Goal: Information Seeking & Learning: Learn about a topic

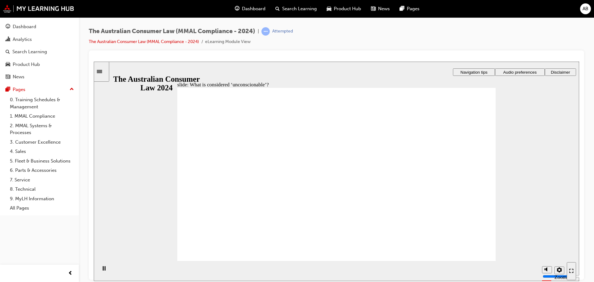
drag, startPoint x: 335, startPoint y: 149, endPoint x: 274, endPoint y: 191, distance: 73.8
drag, startPoint x: 335, startPoint y: 147, endPoint x: 249, endPoint y: 194, distance: 98.4
drag, startPoint x: 327, startPoint y: 148, endPoint x: 397, endPoint y: 180, distance: 76.7
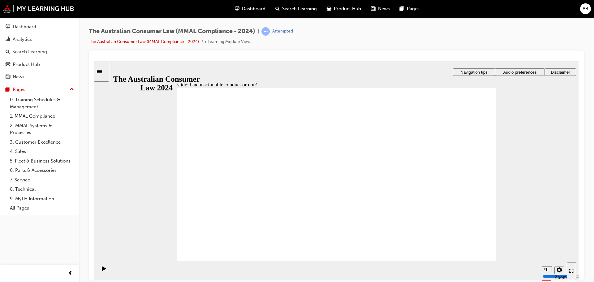
drag, startPoint x: 335, startPoint y: 148, endPoint x: 423, endPoint y: 206, distance: 105.1
drag, startPoint x: 263, startPoint y: 202, endPoint x: 232, endPoint y: 202, distance: 31.5
drag, startPoint x: 318, startPoint y: 150, endPoint x: 239, endPoint y: 200, distance: 93.7
drag, startPoint x: 341, startPoint y: 146, endPoint x: 263, endPoint y: 193, distance: 90.9
drag, startPoint x: 348, startPoint y: 152, endPoint x: 420, endPoint y: 209, distance: 91.4
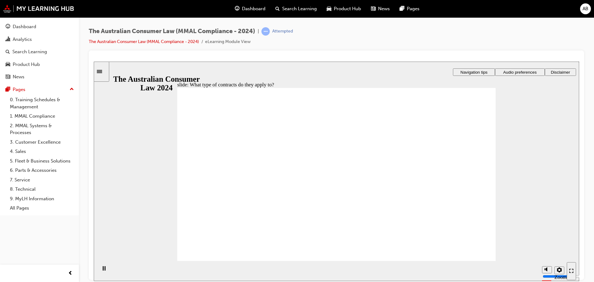
drag, startPoint x: 346, startPoint y: 143, endPoint x: 245, endPoint y: 196, distance: 114.4
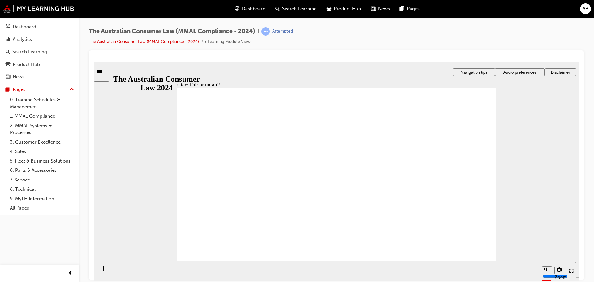
drag, startPoint x: 246, startPoint y: 195, endPoint x: 443, endPoint y: 194, distance: 196.3
drag, startPoint x: 336, startPoint y: 139, endPoint x: 446, endPoint y: 193, distance: 122.5
drag, startPoint x: 455, startPoint y: 194, endPoint x: 228, endPoint y: 194, distance: 227.3
drag, startPoint x: 344, startPoint y: 158, endPoint x: 263, endPoint y: 209, distance: 95.1
drag, startPoint x: 249, startPoint y: 200, endPoint x: 429, endPoint y: 194, distance: 180.7
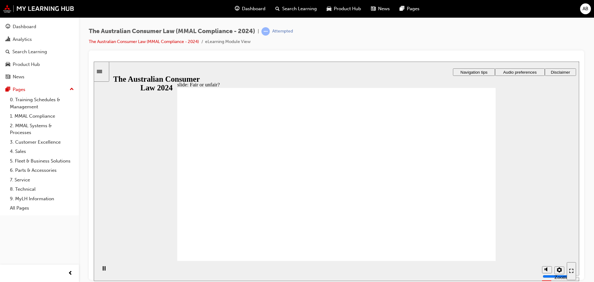
drag, startPoint x: 362, startPoint y: 161, endPoint x: 452, endPoint y: 207, distance: 101.4
drag, startPoint x: 285, startPoint y: 136, endPoint x: 329, endPoint y: 147, distance: 45.2
drag, startPoint x: 329, startPoint y: 147, endPoint x: 430, endPoint y: 190, distance: 109.3
drag, startPoint x: 363, startPoint y: 156, endPoint x: 460, endPoint y: 221, distance: 116.5
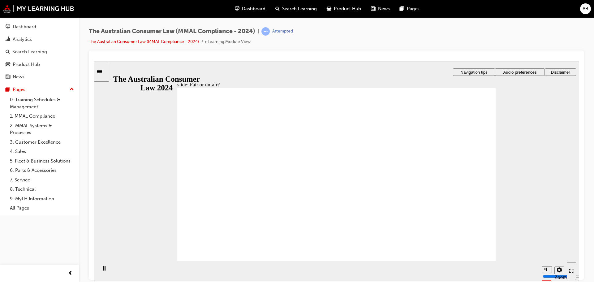
drag, startPoint x: 448, startPoint y: 192, endPoint x: 236, endPoint y: 187, distance: 212.5
drag, startPoint x: 323, startPoint y: 150, endPoint x: 243, endPoint y: 203, distance: 95.4
drag, startPoint x: 243, startPoint y: 203, endPoint x: 422, endPoint y: 202, distance: 179.0
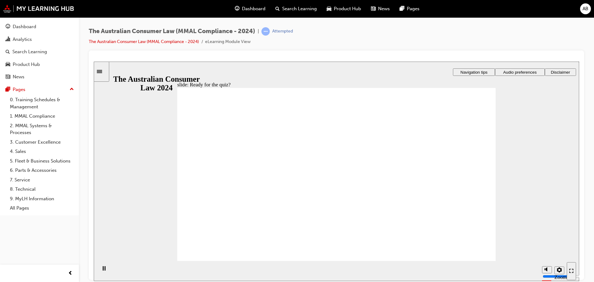
drag, startPoint x: 365, startPoint y: 196, endPoint x: 361, endPoint y: 164, distance: 32.4
drag, startPoint x: 349, startPoint y: 136, endPoint x: 396, endPoint y: 134, distance: 47.0
drag, startPoint x: 400, startPoint y: 136, endPoint x: 405, endPoint y: 142, distance: 7.4
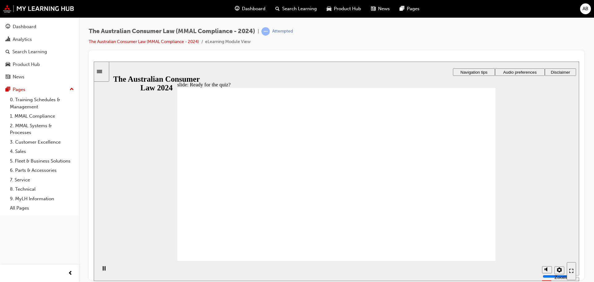
drag, startPoint x: 410, startPoint y: 147, endPoint x: 431, endPoint y: 162, distance: 26.3
drag, startPoint x: 434, startPoint y: 168, endPoint x: 447, endPoint y: 202, distance: 36.3
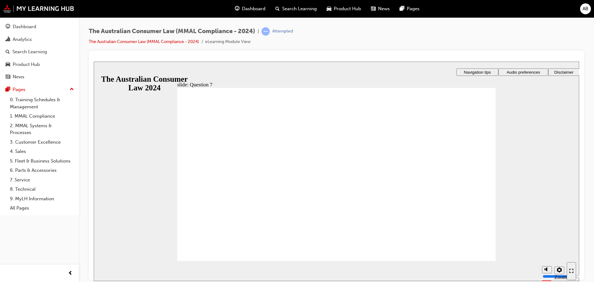
checkbox input "true"
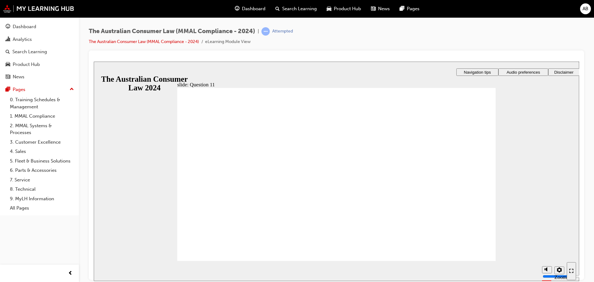
checkbox input "true"
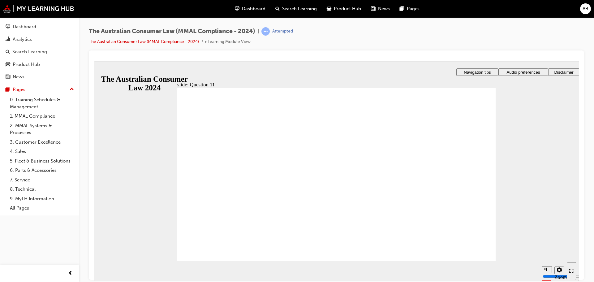
radio input "true"
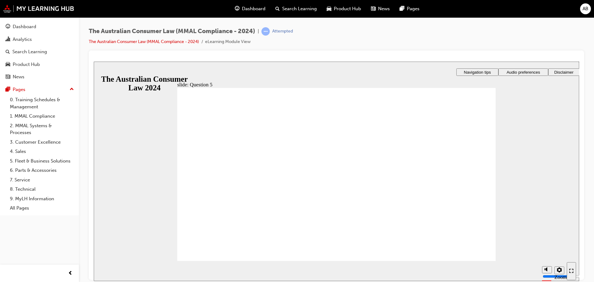
radio input "true"
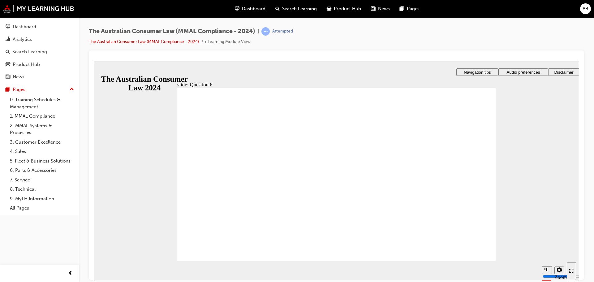
radio input "true"
checkbox input "true"
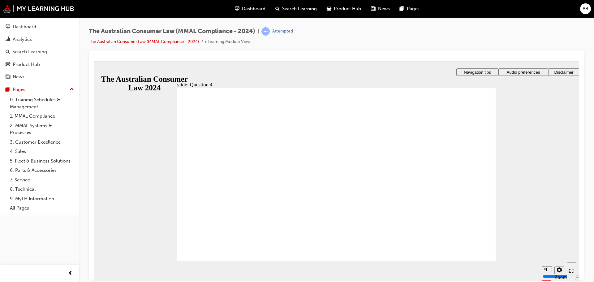
checkbox input "true"
drag, startPoint x: 270, startPoint y: 174, endPoint x: 240, endPoint y: 248, distance: 79.8
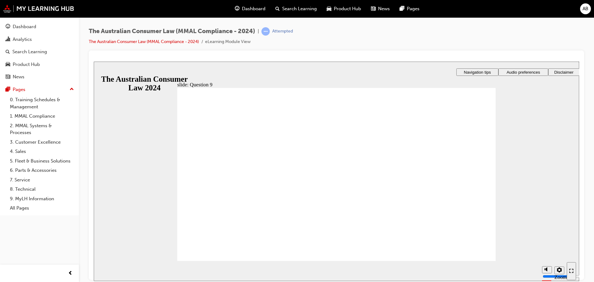
checkbox input "true"
drag, startPoint x: 481, startPoint y: 247, endPoint x: 485, endPoint y: 245, distance: 4.0
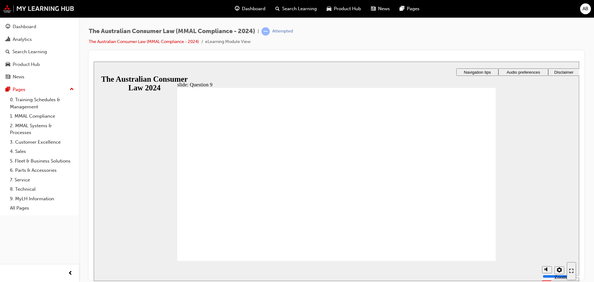
checkbox input "true"
checkbox input "false"
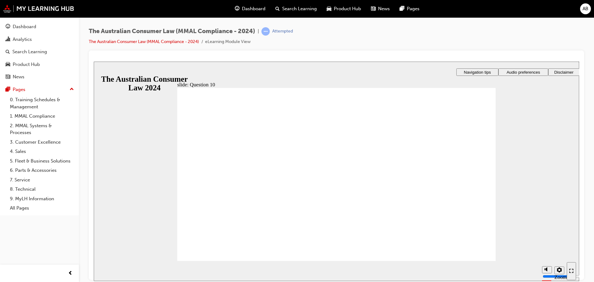
checkbox input "true"
radio input "true"
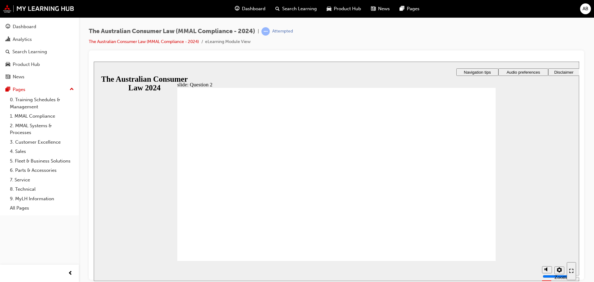
radio input "true"
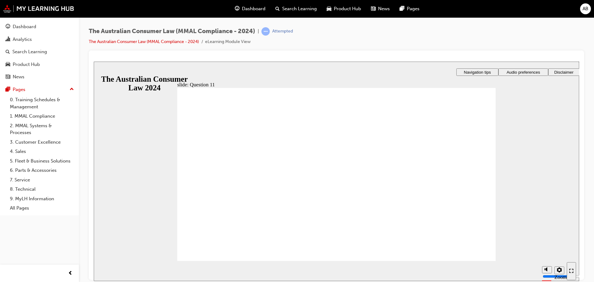
checkbox input "true"
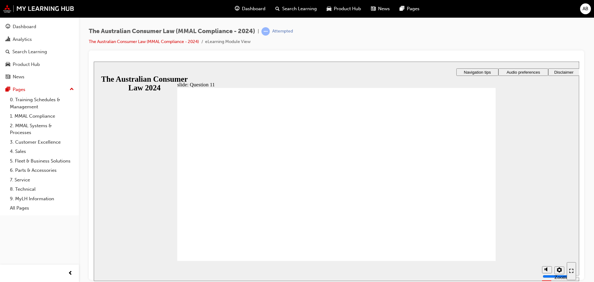
radio input "true"
checkbox input "true"
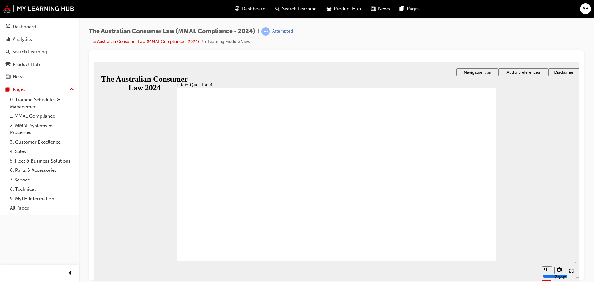
checkbox input "true"
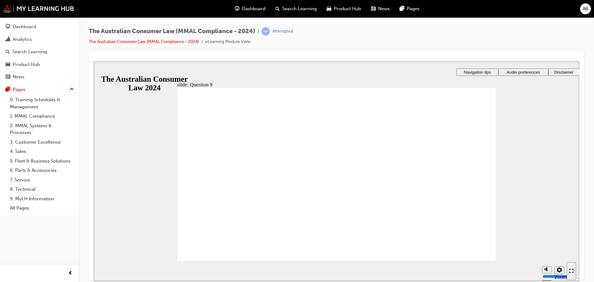
checkbox input "true"
checkbox input "false"
checkbox input "true"
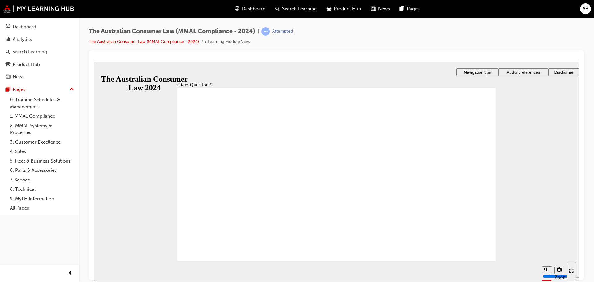
radio input "true"
checkbox input "true"
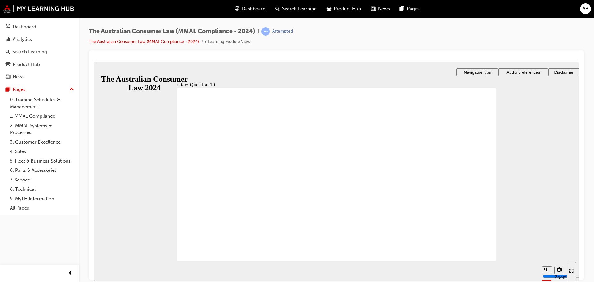
checkbox input "true"
radio input "true"
drag, startPoint x: 188, startPoint y: 159, endPoint x: 234, endPoint y: 246, distance: 97.5
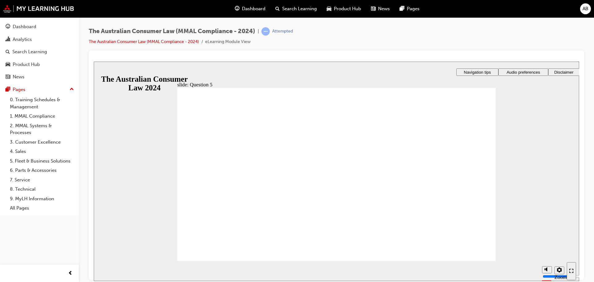
checkbox input "true"
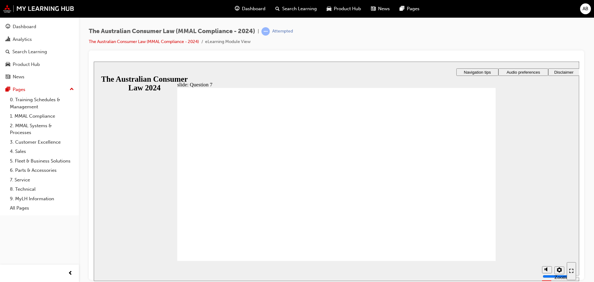
drag, startPoint x: 288, startPoint y: 181, endPoint x: 223, endPoint y: 243, distance: 90.3
radio input "true"
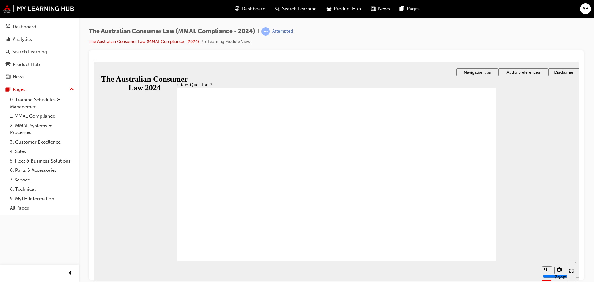
radio input "true"
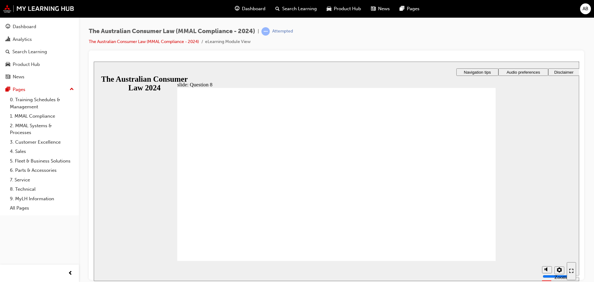
radio input "true"
checkbox input "true"
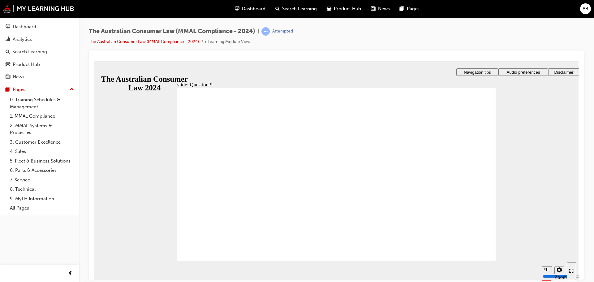
checkbox input "true"
drag, startPoint x: 198, startPoint y: 163, endPoint x: 194, endPoint y: 192, distance: 29.3
checkbox input "true"
radio input "true"
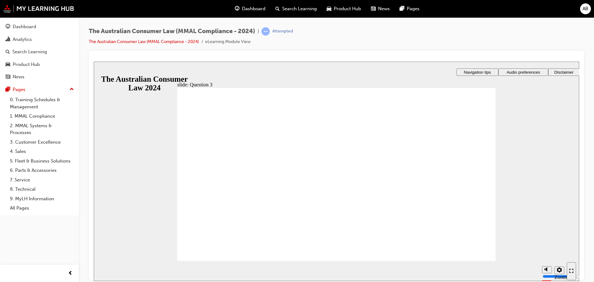
radio input "true"
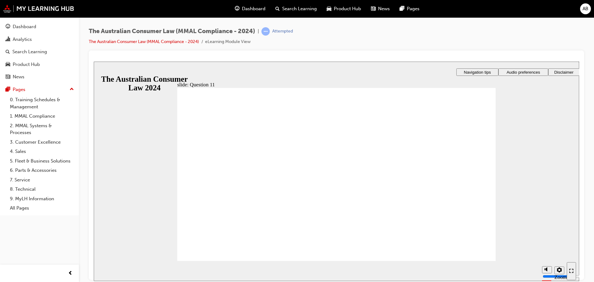
checkbox input "true"
checkbox input "false"
checkbox input "true"
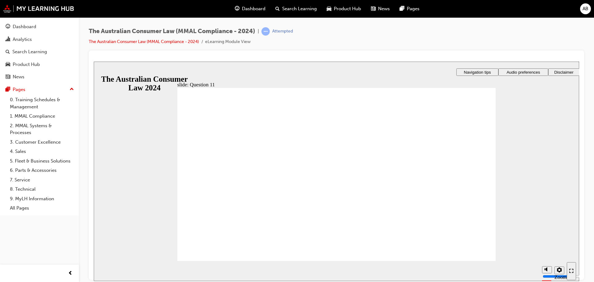
radio input "true"
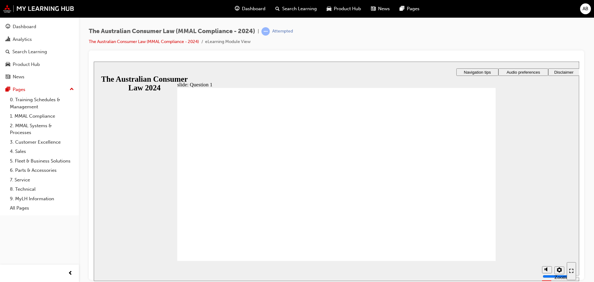
radio input "true"
checkbox input "true"
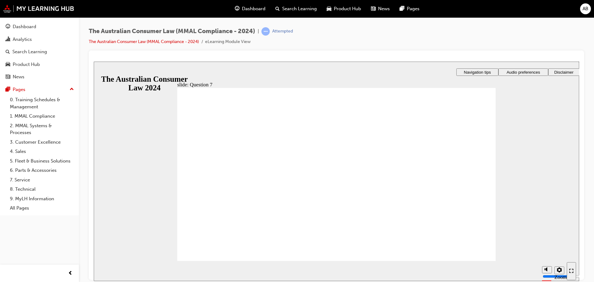
checkbox input "true"
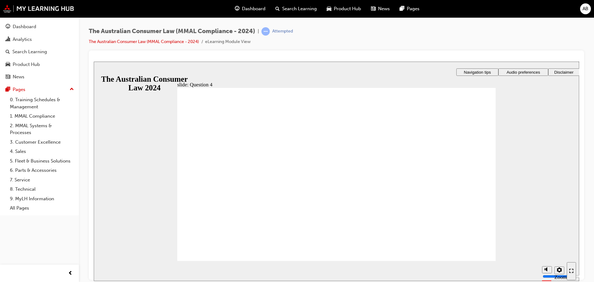
checkbox input "true"
radio input "true"
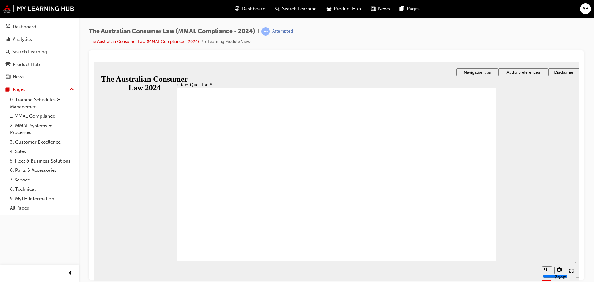
drag, startPoint x: 225, startPoint y: 247, endPoint x: 224, endPoint y: 242, distance: 4.6
checkbox input "true"
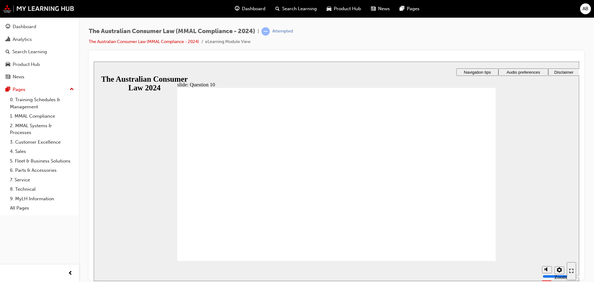
drag, startPoint x: 212, startPoint y: 159, endPoint x: 222, endPoint y: 244, distance: 85.0
radio input "true"
drag, startPoint x: 221, startPoint y: 243, endPoint x: 223, endPoint y: 250, distance: 6.9
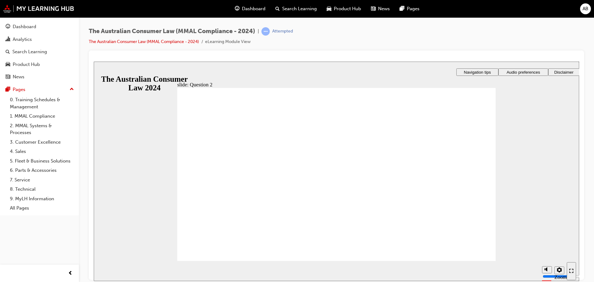
radio input "true"
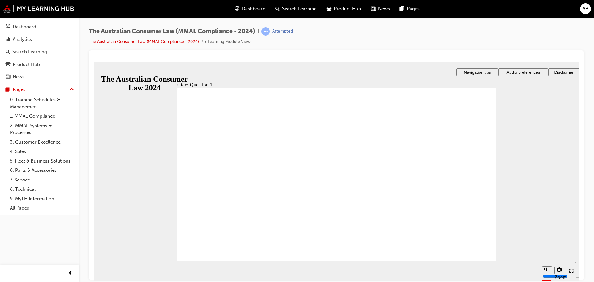
checkbox input "true"
drag, startPoint x: 284, startPoint y: 177, endPoint x: 223, endPoint y: 254, distance: 99.0
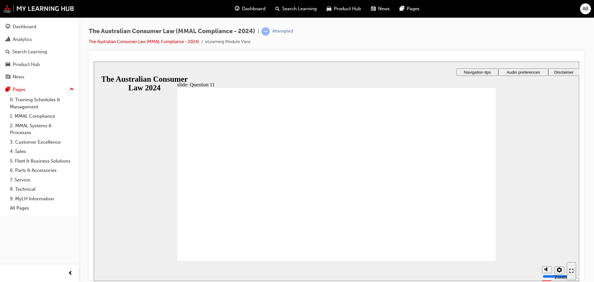
radio input "true"
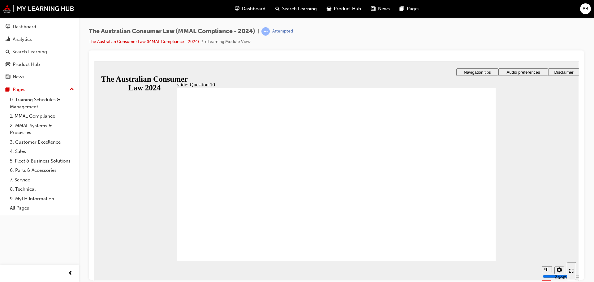
checkbox input "true"
checkbox input "false"
checkbox input "true"
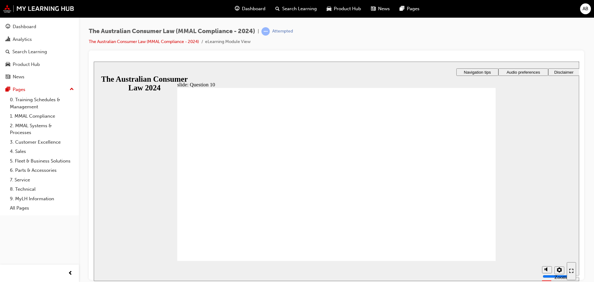
radio input "true"
checkbox input "true"
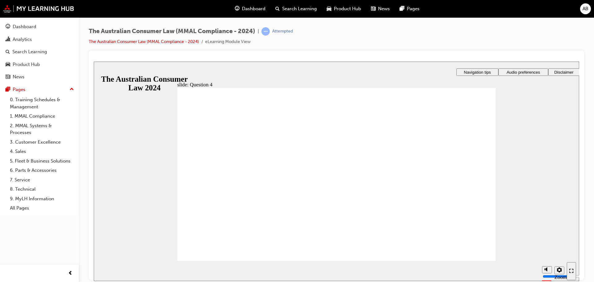
checkbox input "true"
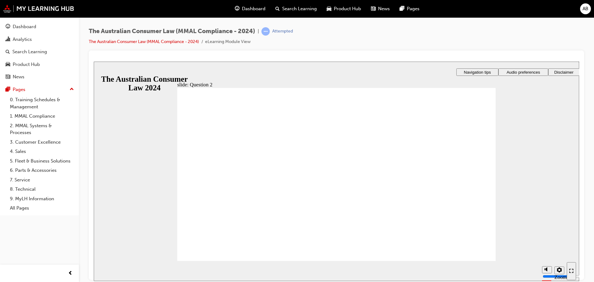
radio input "true"
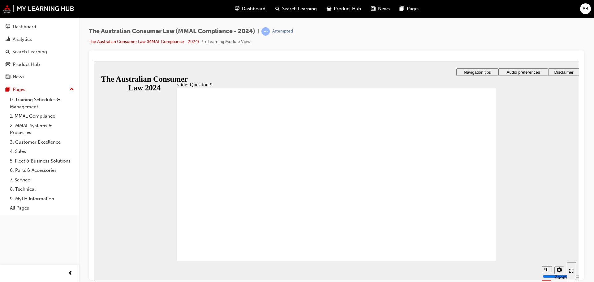
checkbox input "true"
checkbox input "false"
checkbox input "true"
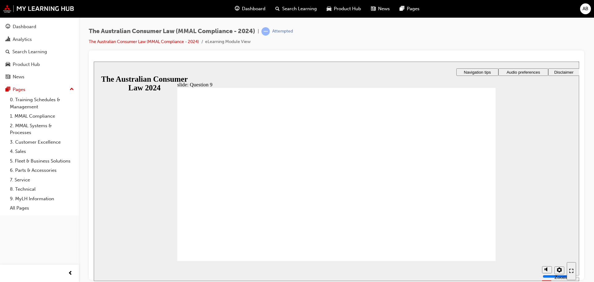
radio input "true"
checkbox input "true"
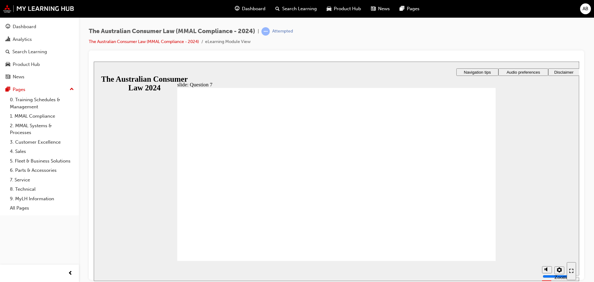
checkbox input "true"
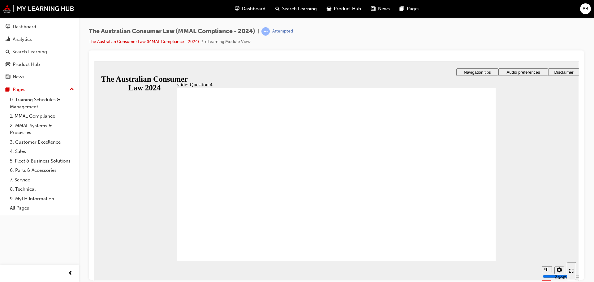
checkbox input "true"
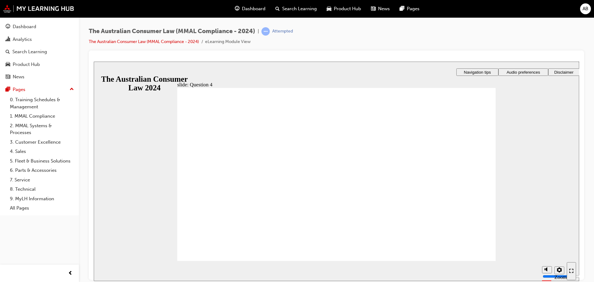
checkbox input "true"
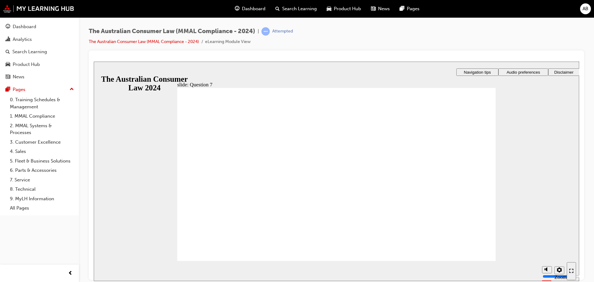
radio input "true"
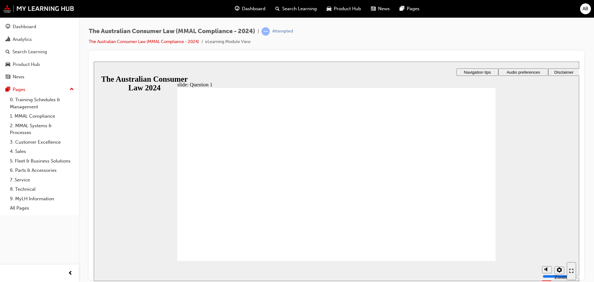
radio input "true"
drag, startPoint x: 230, startPoint y: 253, endPoint x: 229, endPoint y: 249, distance: 4.4
click at [477, 262] on section "Playback Speed 2 1.75 1.5 1.25 Normal" at bounding box center [336, 270] width 485 height 20
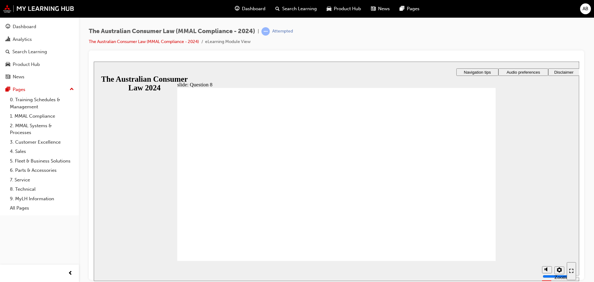
radio input "true"
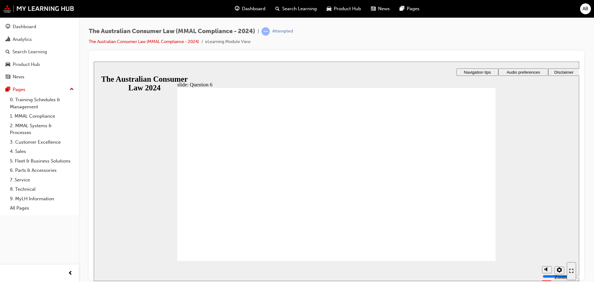
checkbox input "true"
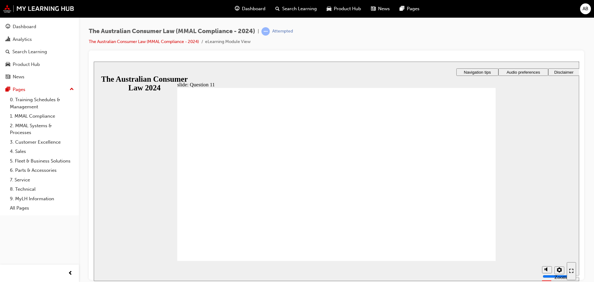
radio input "true"
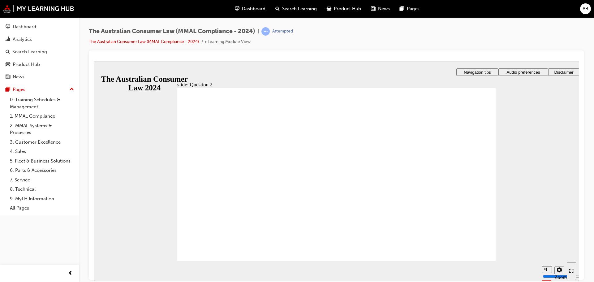
checkbox input "true"
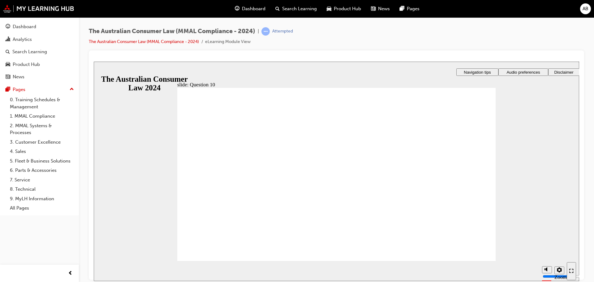
checkbox input "true"
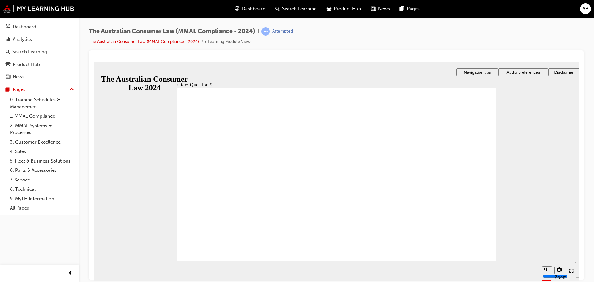
radio input "true"
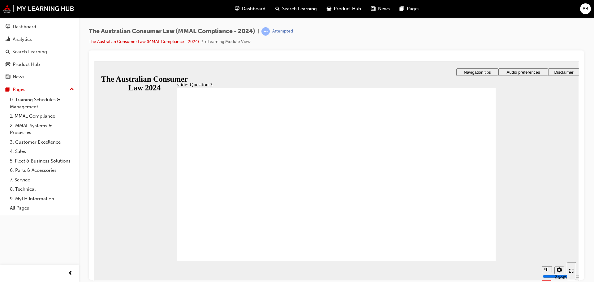
radio input "true"
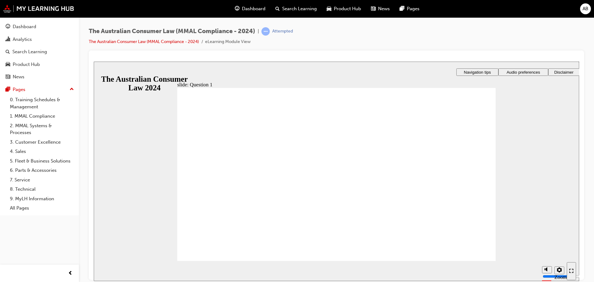
checkbox input "true"
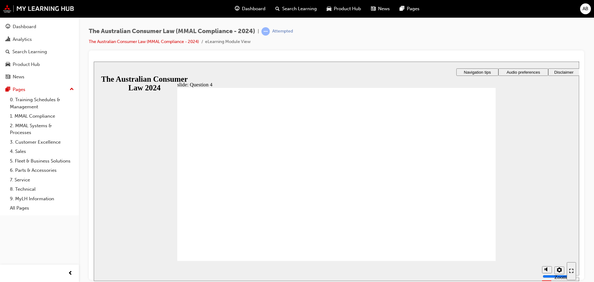
drag, startPoint x: 218, startPoint y: 175, endPoint x: 219, endPoint y: 245, distance: 69.6
checkbox input "true"
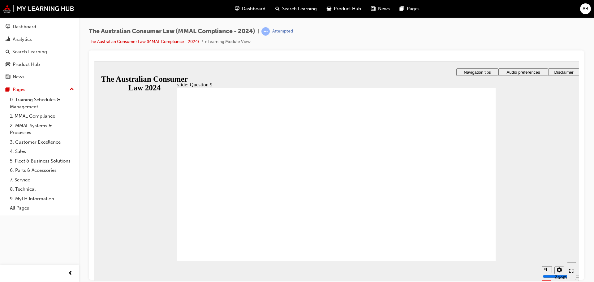
checkbox input "true"
radio input "true"
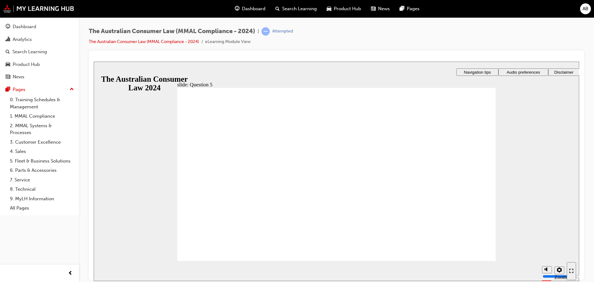
radio input "true"
checkbox input "true"
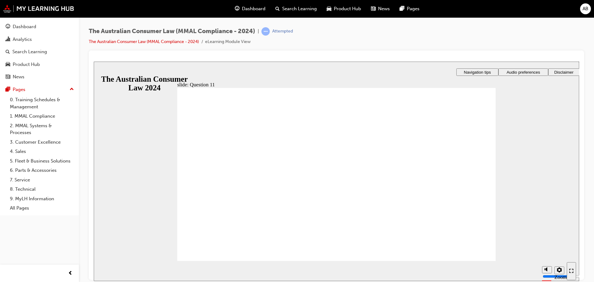
checkbox input "true"
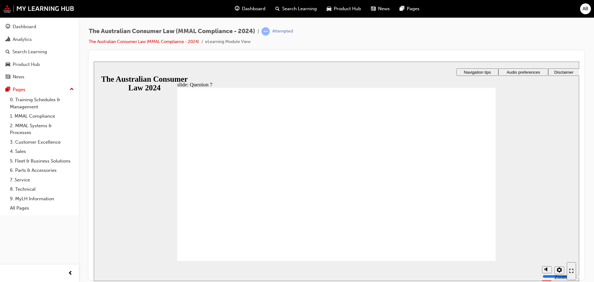
checkbox input "true"
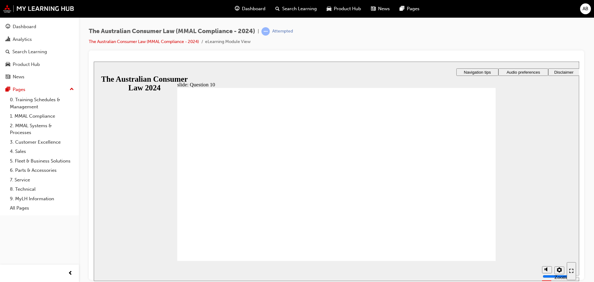
checkbox input "true"
radio input "true"
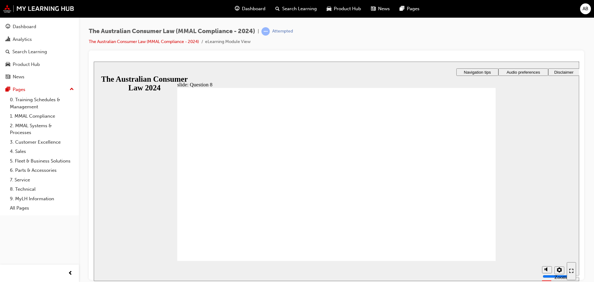
checkbox input "true"
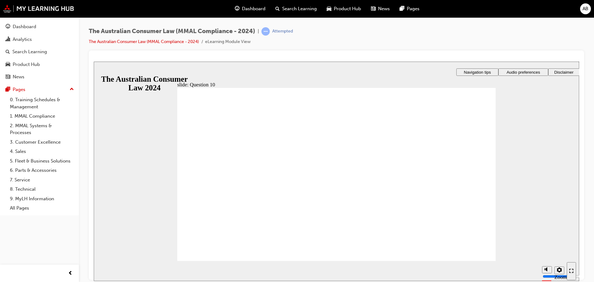
radio input "true"
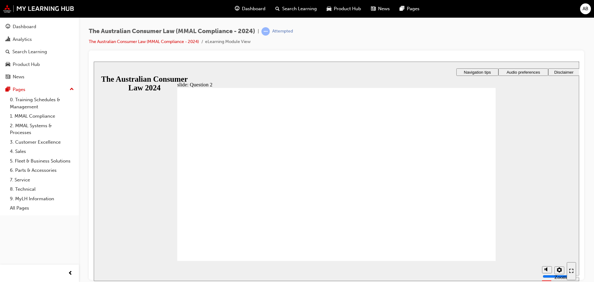
checkbox input "true"
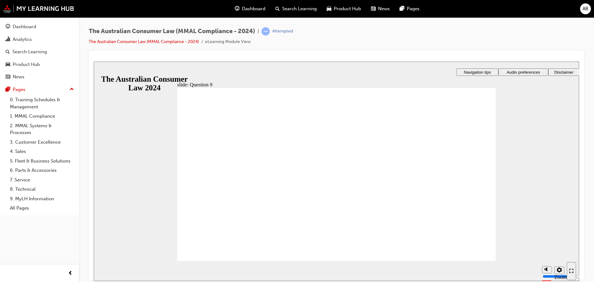
checkbox input "true"
radio input "true"
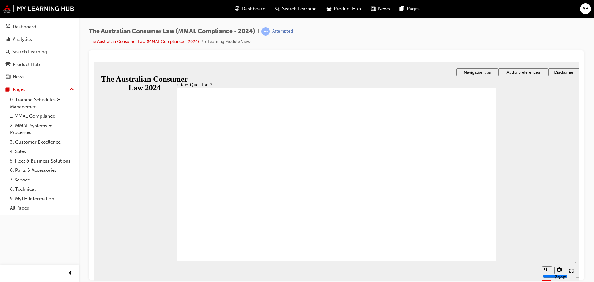
checkbox input "true"
checkbox input "false"
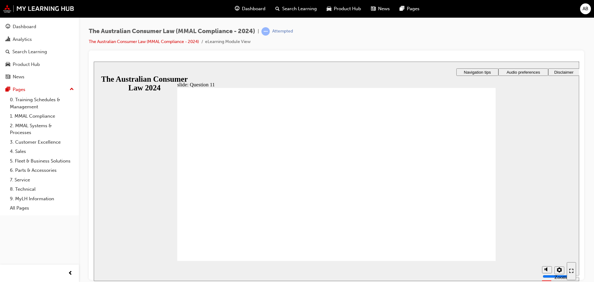
checkbox input "true"
drag, startPoint x: 464, startPoint y: 246, endPoint x: 464, endPoint y: 253, distance: 7.1
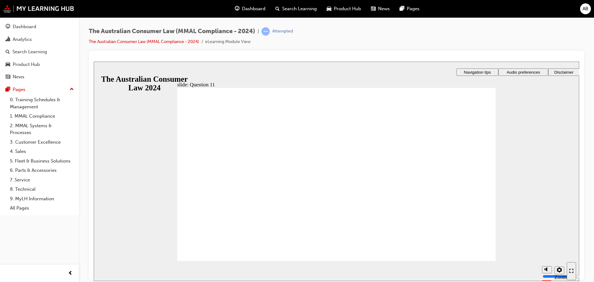
radio input "true"
drag, startPoint x: 190, startPoint y: 158, endPoint x: 232, endPoint y: 242, distance: 94.3
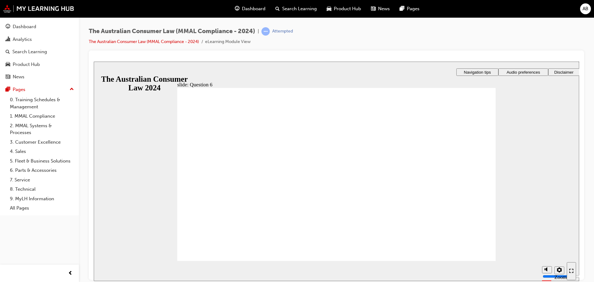
radio input "true"
checkbox input "true"
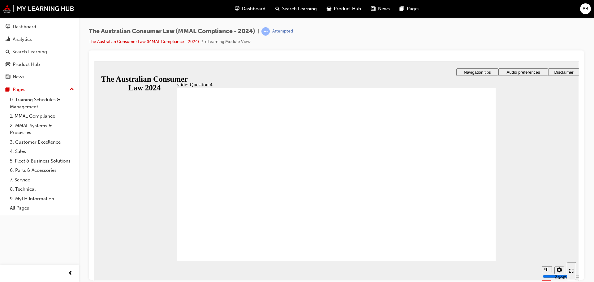
checkbox input "true"
radio input "true"
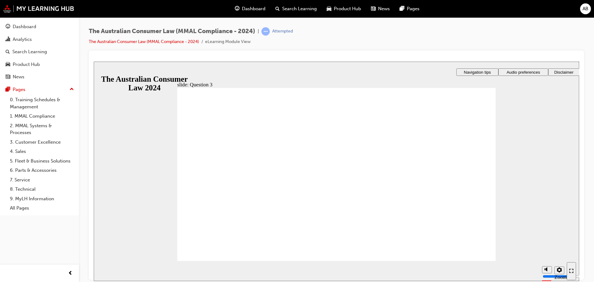
drag, startPoint x: 194, startPoint y: 169, endPoint x: 216, endPoint y: 243, distance: 77.7
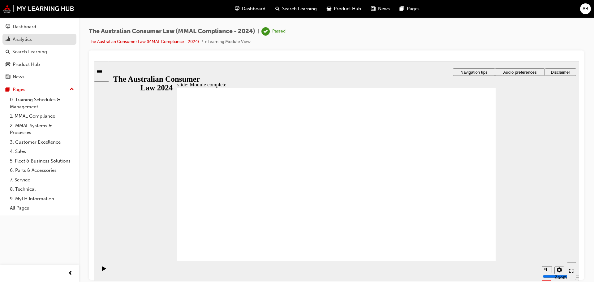
click at [28, 37] on div "Analytics" at bounding box center [22, 39] width 19 height 7
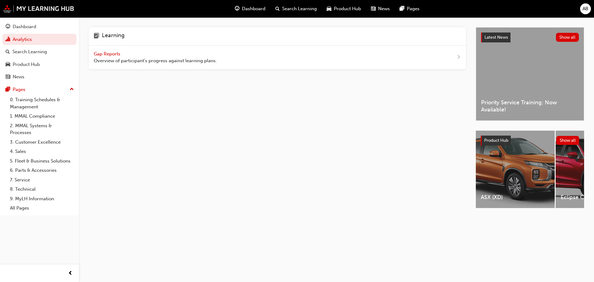
click at [95, 53] on span "Gap Reports" at bounding box center [108, 54] width 28 height 6
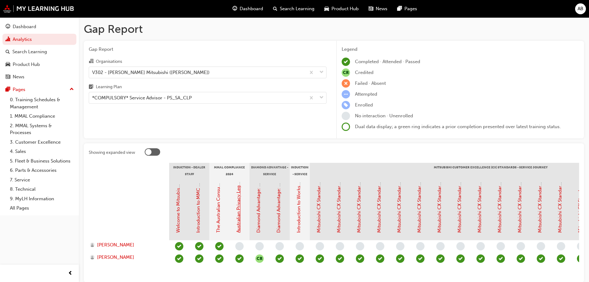
click at [240, 212] on link "Australian Privacy Legislation (MMAL Compliance - 2024)" at bounding box center [239, 170] width 6 height 123
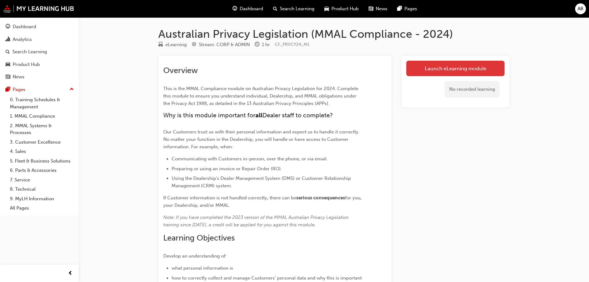
click at [430, 69] on link "Launch eLearning module" at bounding box center [455, 68] width 98 height 15
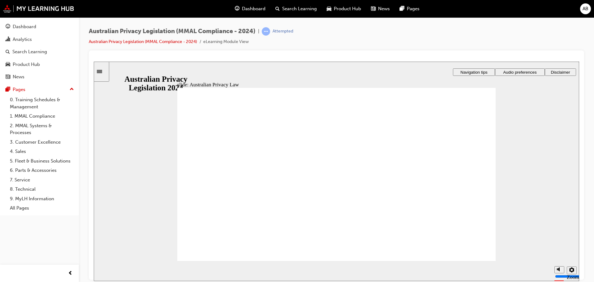
checkbox input "true"
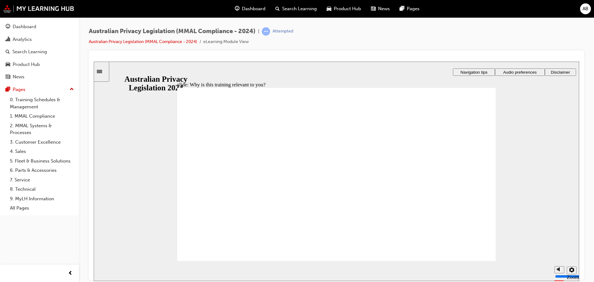
checkbox input "true"
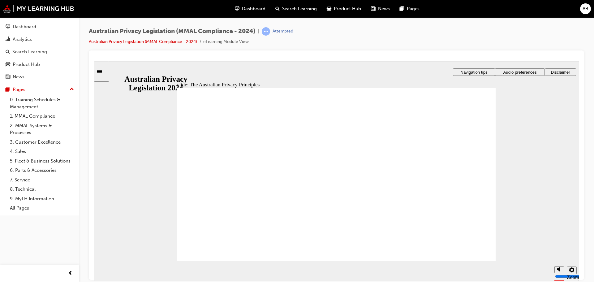
drag, startPoint x: 336, startPoint y: 229, endPoint x: 331, endPoint y: 232, distance: 5.8
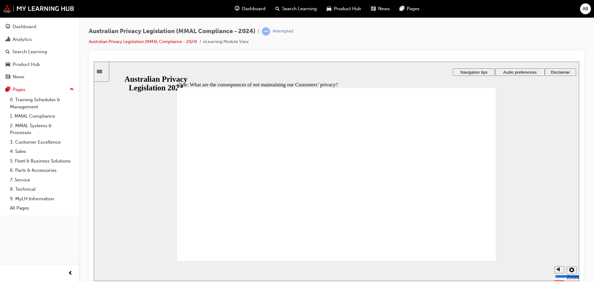
drag, startPoint x: 288, startPoint y: 153, endPoint x: 297, endPoint y: 153, distance: 8.3
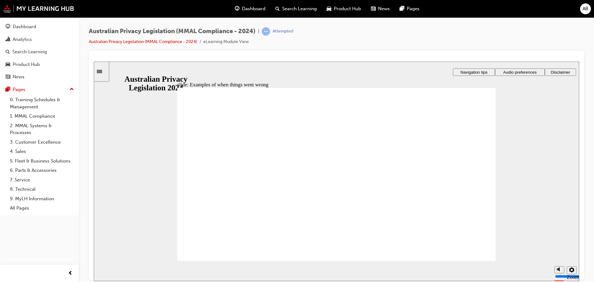
radio input "true"
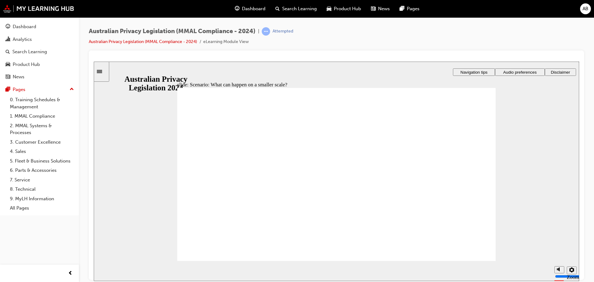
radio input "true"
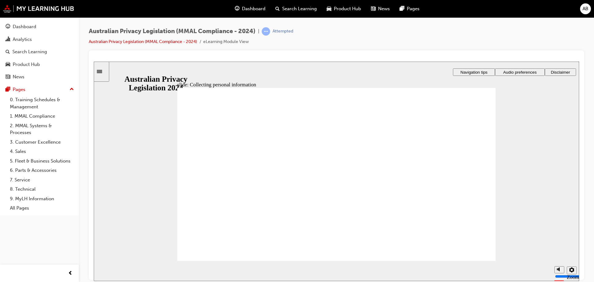
drag, startPoint x: 437, startPoint y: 198, endPoint x: 412, endPoint y: 206, distance: 25.5
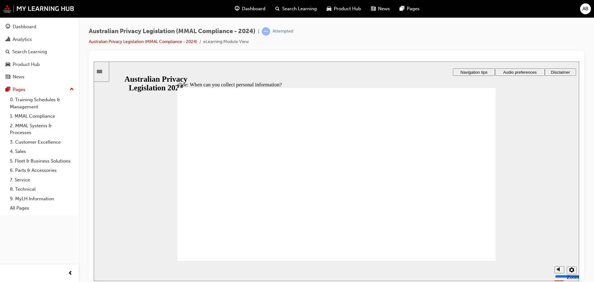
drag, startPoint x: 340, startPoint y: 167, endPoint x: 427, endPoint y: 214, distance: 99.1
drag, startPoint x: 330, startPoint y: 169, endPoint x: 237, endPoint y: 209, distance: 101.7
drag, startPoint x: 331, startPoint y: 165, endPoint x: 415, endPoint y: 203, distance: 92.4
drag, startPoint x: 349, startPoint y: 172, endPoint x: 434, endPoint y: 207, distance: 92.0
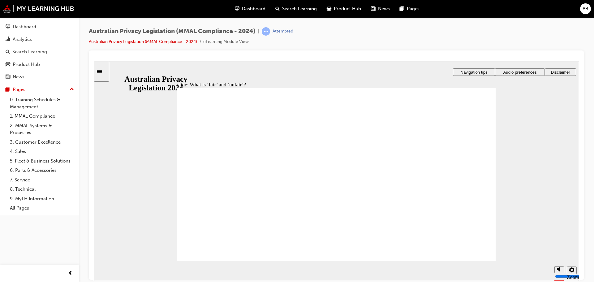
drag, startPoint x: 342, startPoint y: 167, endPoint x: 438, endPoint y: 210, distance: 106.0
drag, startPoint x: 429, startPoint y: 199, endPoint x: 230, endPoint y: 190, distance: 199.6
drag, startPoint x: 338, startPoint y: 164, endPoint x: 262, endPoint y: 197, distance: 83.2
drag, startPoint x: 340, startPoint y: 163, endPoint x: 417, endPoint y: 209, distance: 89.8
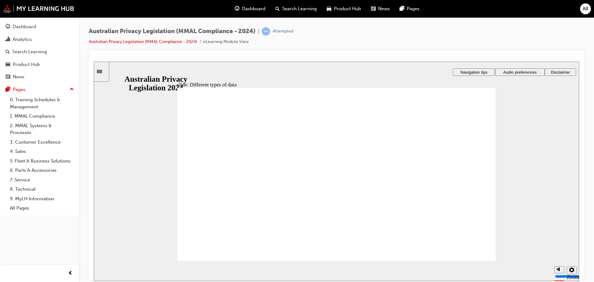
checkbox input "true"
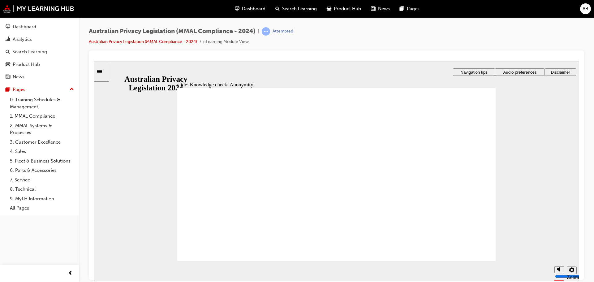
checkbox input "true"
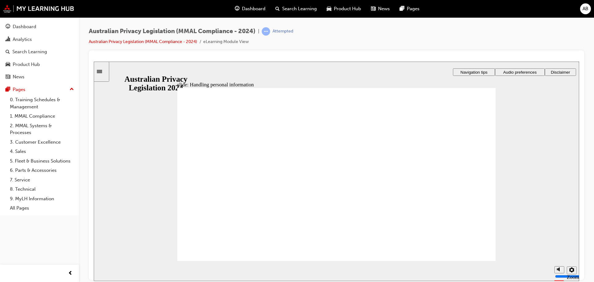
checkbox input "true"
checkbox input "false"
checkbox input "true"
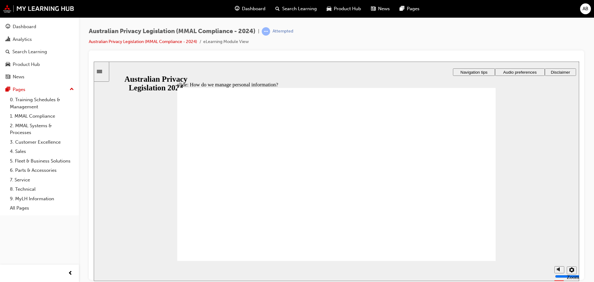
drag, startPoint x: 353, startPoint y: 219, endPoint x: 358, endPoint y: 218, distance: 4.6
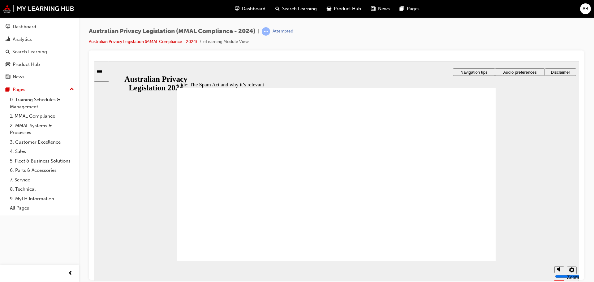
radio input "true"
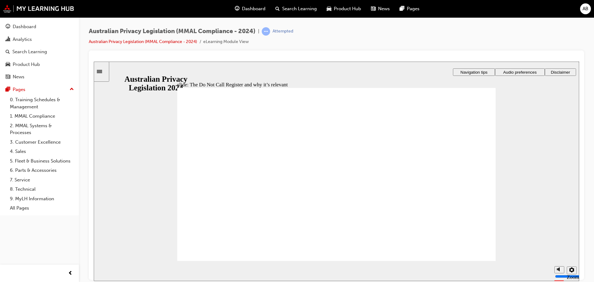
radio input "true"
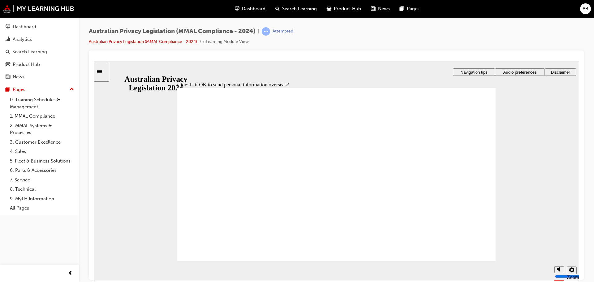
radio input "true"
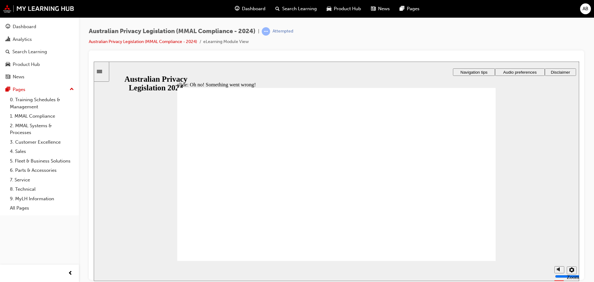
radio input "true"
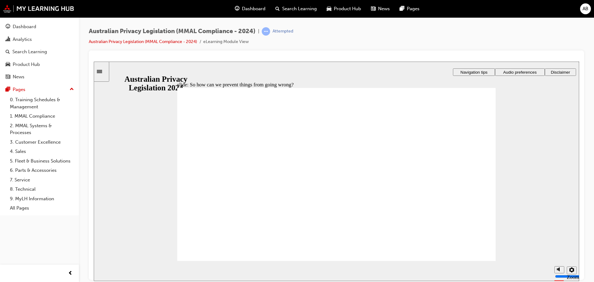
radio input "true"
click at [466, 260] on section "Playback Speed 2 1.75" at bounding box center [336, 270] width 485 height 20
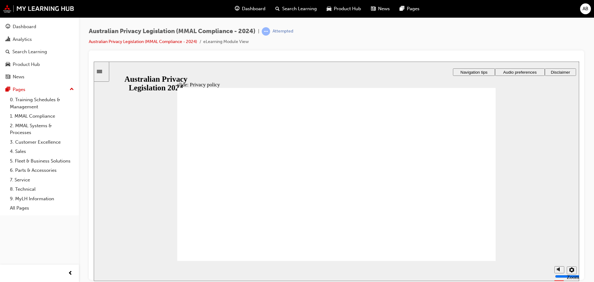
checkbox input "true"
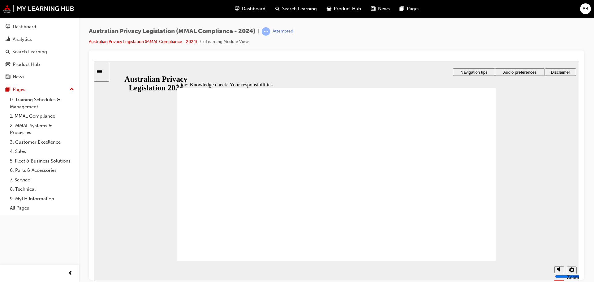
checkbox input "true"
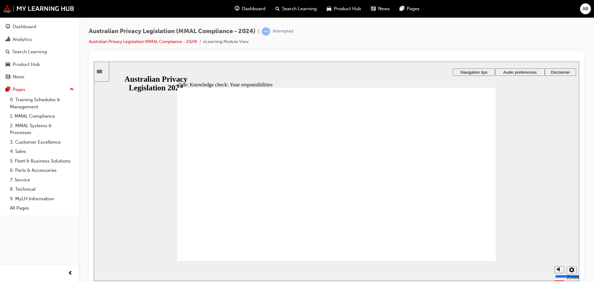
radio input "true"
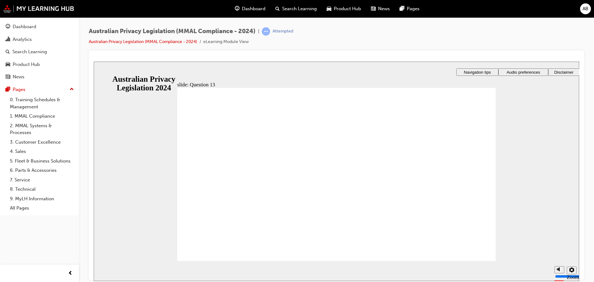
radio input "true"
drag, startPoint x: 207, startPoint y: 192, endPoint x: 224, endPoint y: 246, distance: 56.7
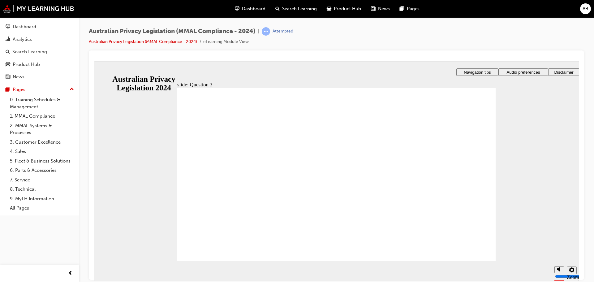
checkbox input "true"
drag, startPoint x: 276, startPoint y: 160, endPoint x: 250, endPoint y: 194, distance: 42.9
checkbox input "true"
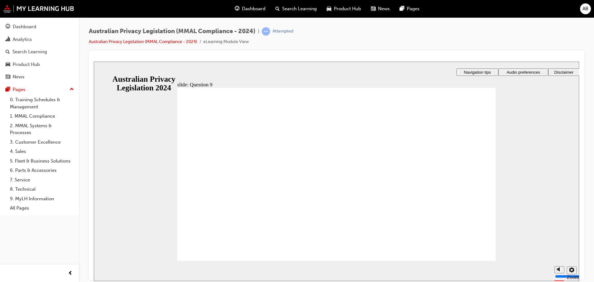
radio input "false"
radio input "true"
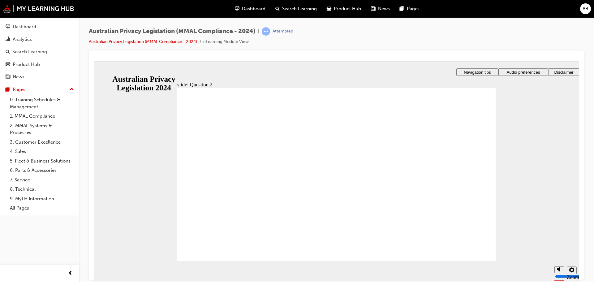
radio input "true"
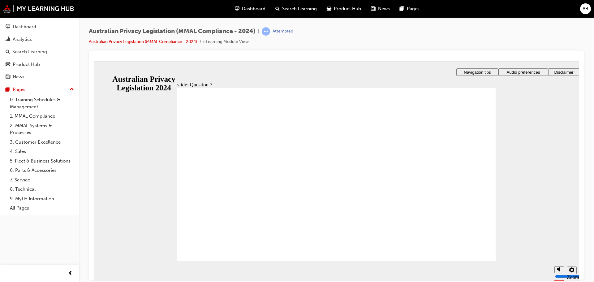
radio input "true"
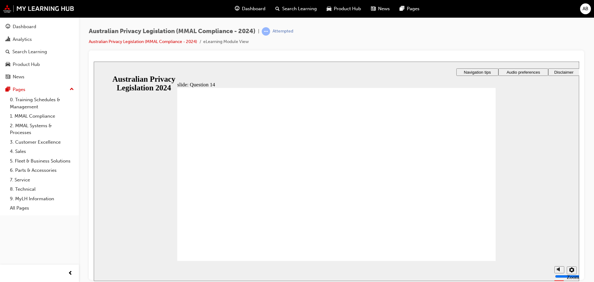
radio input "true"
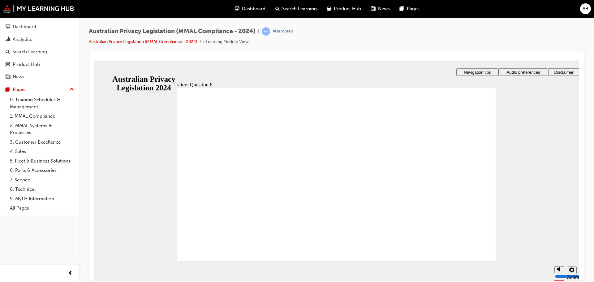
radio input "true"
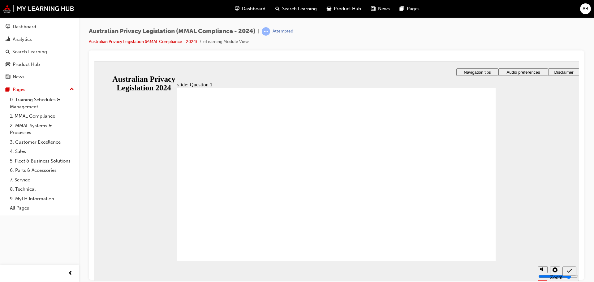
checkbox input "true"
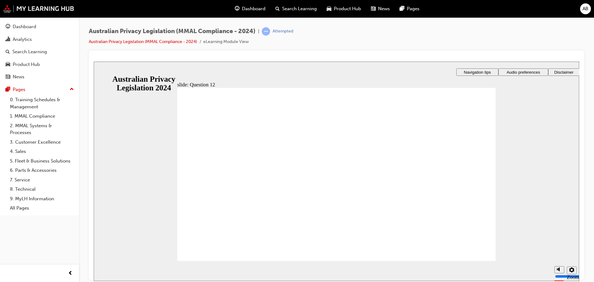
drag, startPoint x: 226, startPoint y: 243, endPoint x: 226, endPoint y: 247, distance: 3.5
radio input "true"
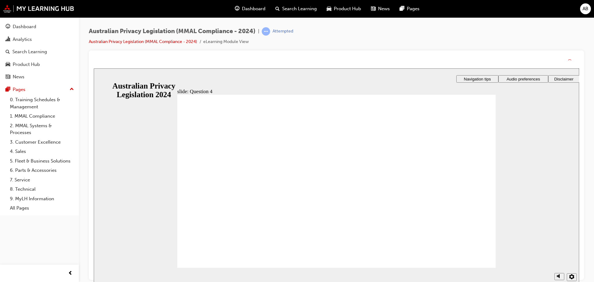
click at [476, 273] on section "Playback Speed 2 1.75 1.5 1.25 0.75" at bounding box center [336, 277] width 485 height 20
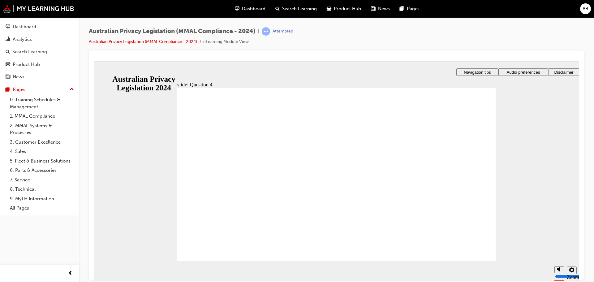
click at [473, 260] on section "Playback Speed 2 1.75 1.5 1.25 0.75" at bounding box center [336, 270] width 485 height 20
radio input "true"
drag, startPoint x: 207, startPoint y: 167, endPoint x: 225, endPoint y: 244, distance: 79.2
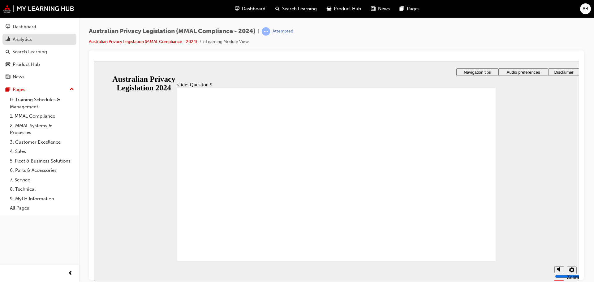
click at [52, 44] on link "Analytics" at bounding box center [39, 39] width 74 height 11
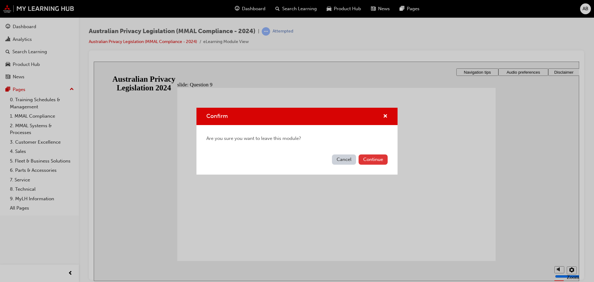
click at [375, 161] on button "Continue" at bounding box center [372, 159] width 29 height 10
